Goal: Transaction & Acquisition: Purchase product/service

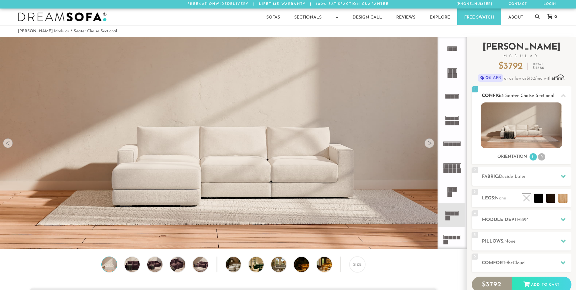
scroll to position [7102, 571]
click at [543, 159] on li "R" at bounding box center [541, 156] width 7 height 7
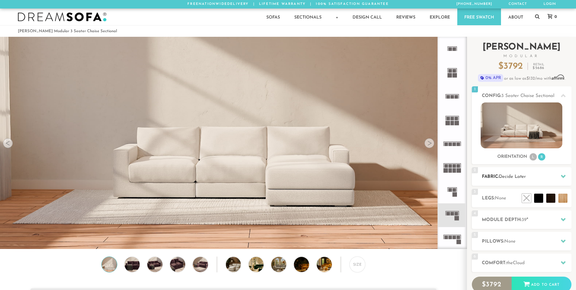
click at [545, 179] on h2 "Fabric: Decide Later" at bounding box center [527, 176] width 90 height 7
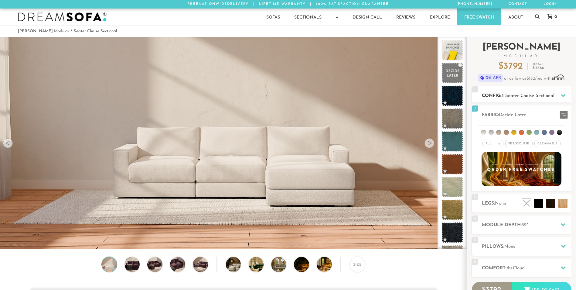
click at [519, 94] on span "3 Seater Chaise Sectional" at bounding box center [527, 96] width 53 height 5
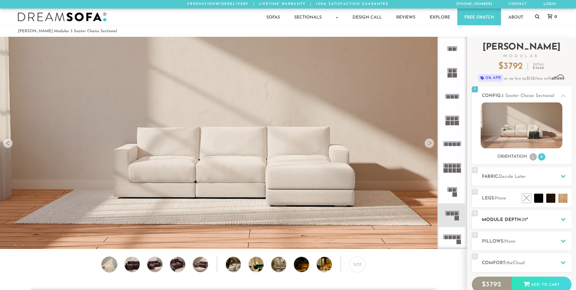
click at [526, 221] on span "39" at bounding box center [524, 219] width 5 height 5
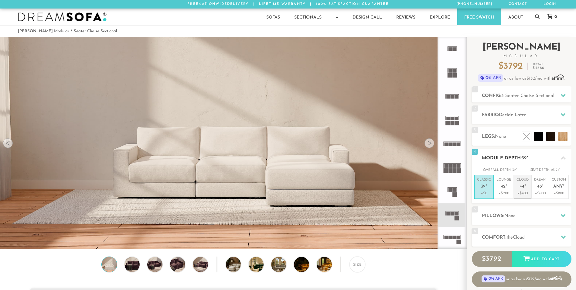
click at [524, 190] on p "Cloud 44 "" at bounding box center [523, 183] width 12 height 13
click at [526, 213] on h2 "Pillows: None" at bounding box center [527, 215] width 90 height 7
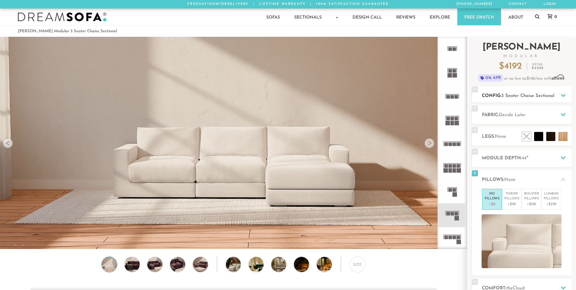
click at [515, 97] on span "3 Seater Chaise Sectional" at bounding box center [527, 96] width 53 height 5
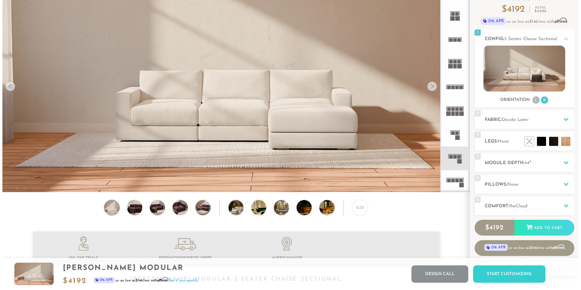
scroll to position [0, 0]
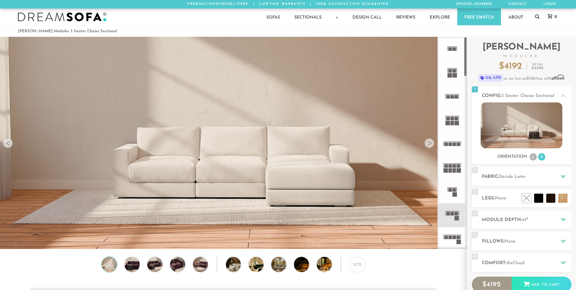
click at [432, 148] on img at bounding box center [233, 76] width 467 height 155
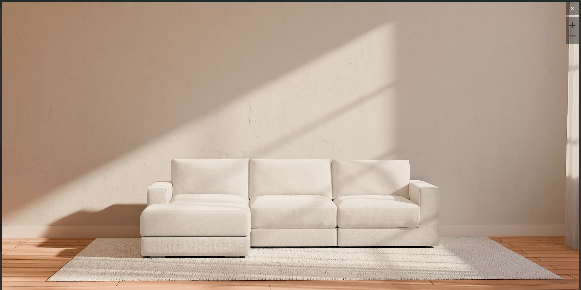
click at [568, 13] on button at bounding box center [571, 8] width 13 height 13
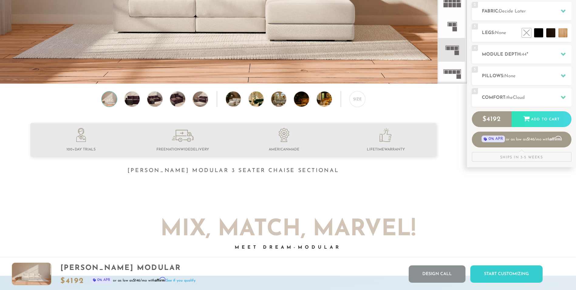
scroll to position [0, 0]
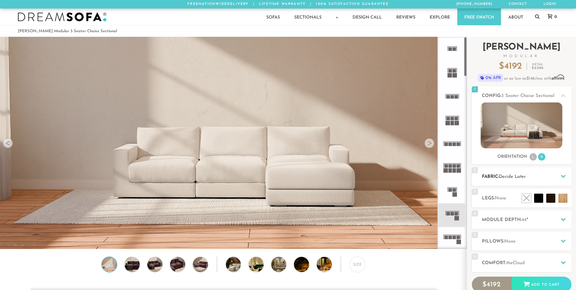
click at [514, 178] on span "Decide Later" at bounding box center [512, 176] width 27 height 5
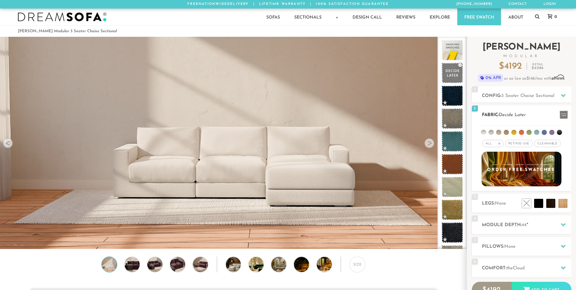
click at [523, 144] on span "Pet/Kid Use x" at bounding box center [518, 143] width 27 height 7
click at [549, 144] on span "Cleanable x" at bounding box center [550, 143] width 26 height 7
click at [498, 134] on li at bounding box center [498, 132] width 5 height 5
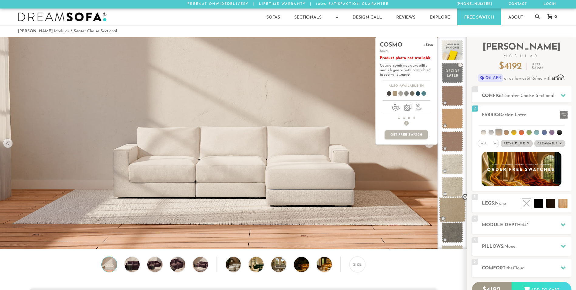
click at [453, 208] on span at bounding box center [452, 210] width 27 height 26
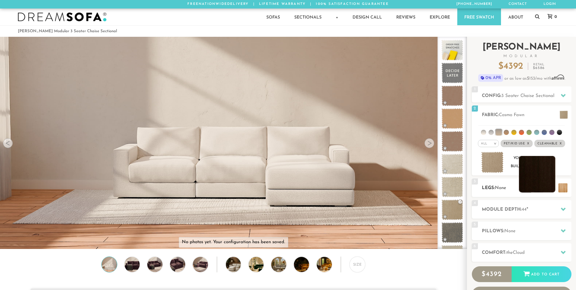
click at [547, 188] on li at bounding box center [537, 174] width 36 height 36
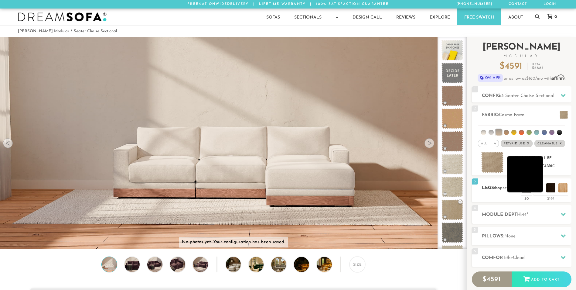
click at [535, 188] on li at bounding box center [525, 174] width 36 height 36
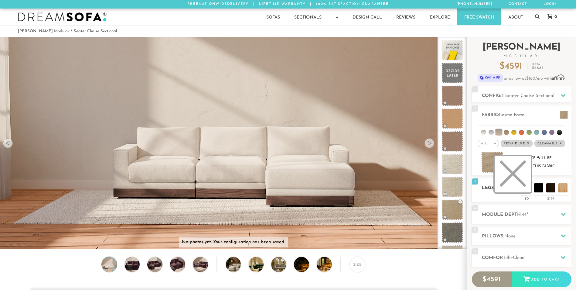
click at [525, 190] on li at bounding box center [513, 174] width 36 height 36
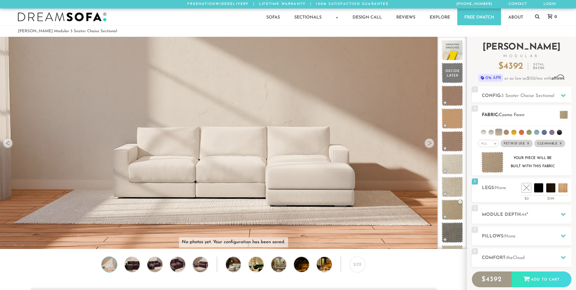
click at [507, 132] on li at bounding box center [506, 132] width 5 height 5
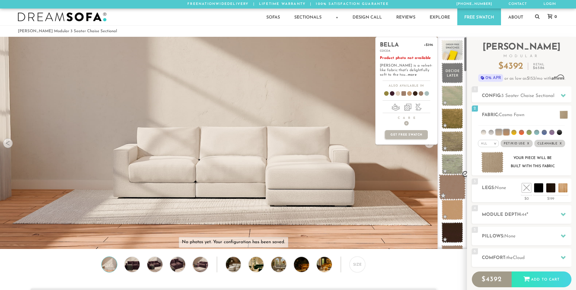
click at [455, 189] on span at bounding box center [452, 187] width 27 height 26
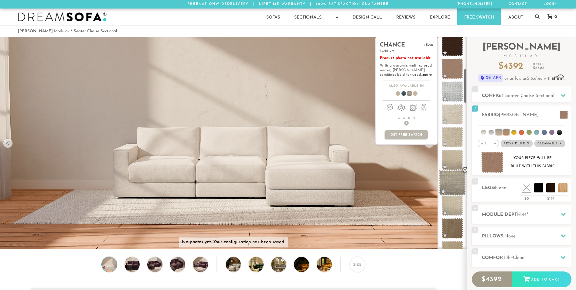
scroll to position [193, 0]
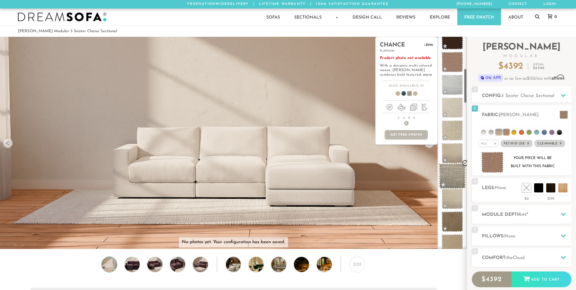
click at [452, 182] on span at bounding box center [452, 176] width 27 height 26
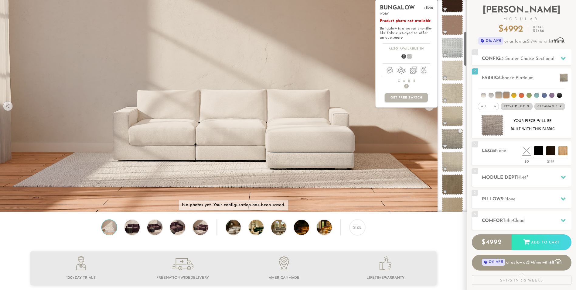
scroll to position [0, 0]
